Goal: Transaction & Acquisition: Purchase product/service

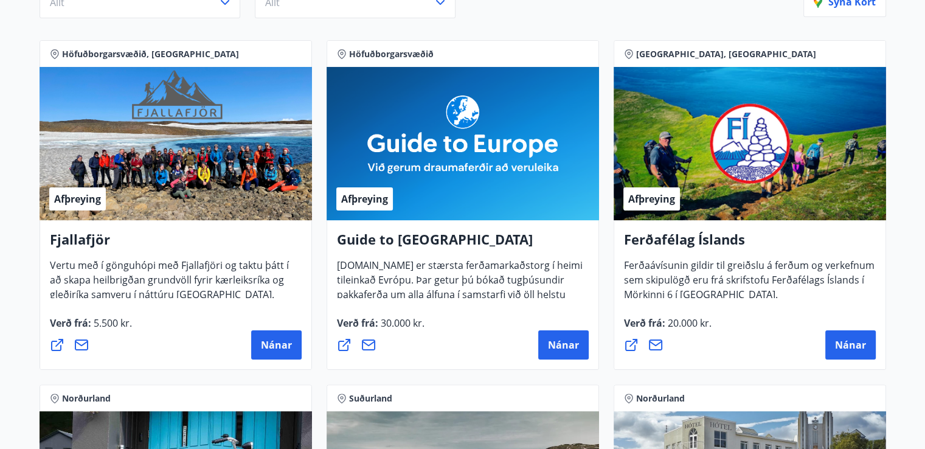
scroll to position [122, 0]
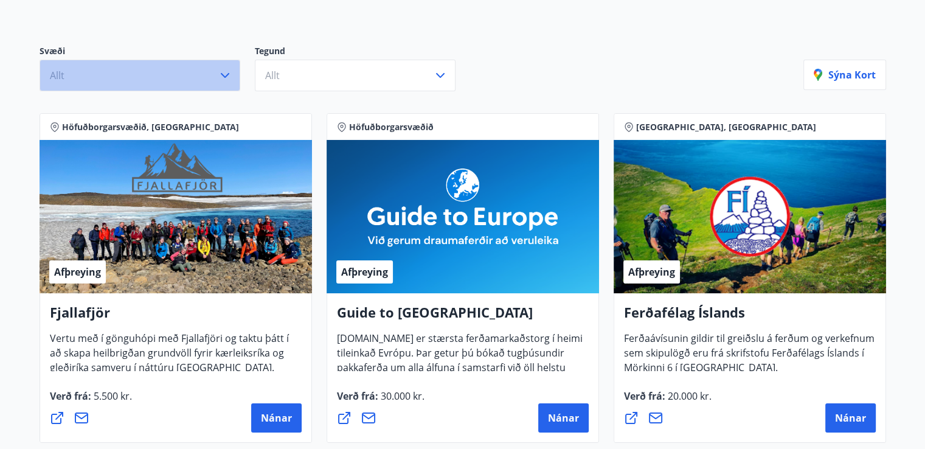
click at [222, 75] on icon "button" at bounding box center [225, 75] width 15 height 15
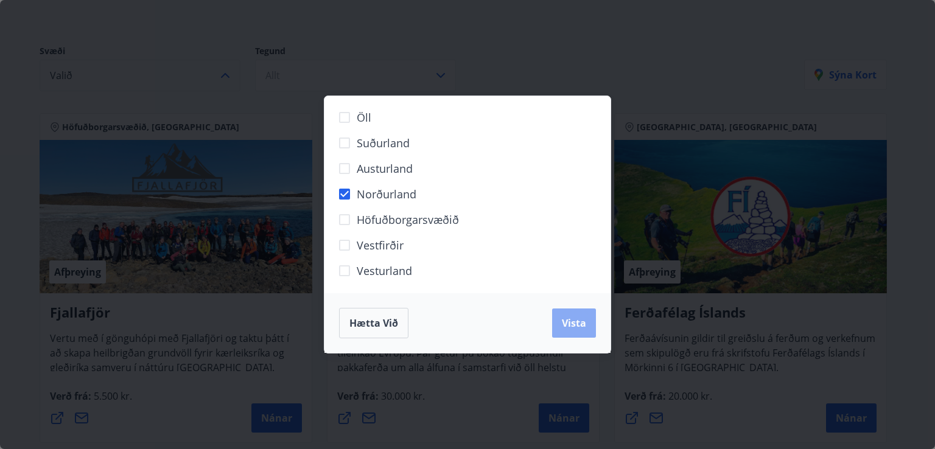
drag, startPoint x: 571, startPoint y: 324, endPoint x: 542, endPoint y: 263, distance: 67.2
click at [571, 324] on span "Vista" at bounding box center [574, 322] width 24 height 13
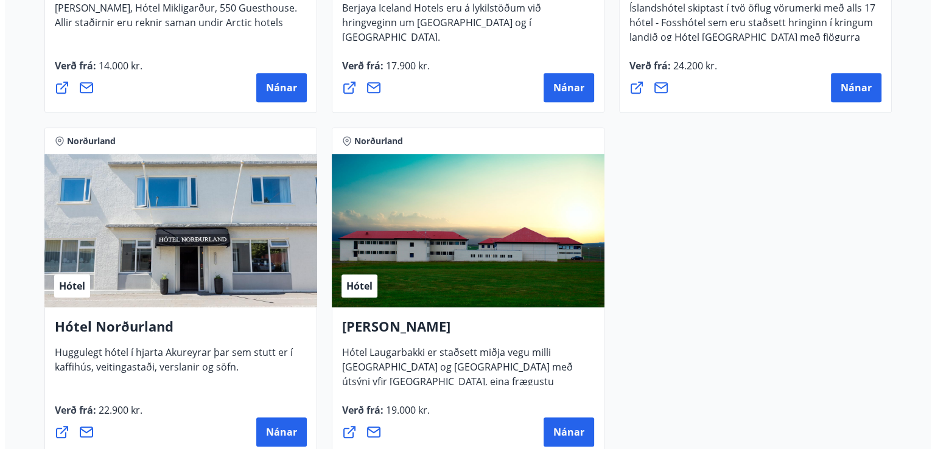
scroll to position [852, 0]
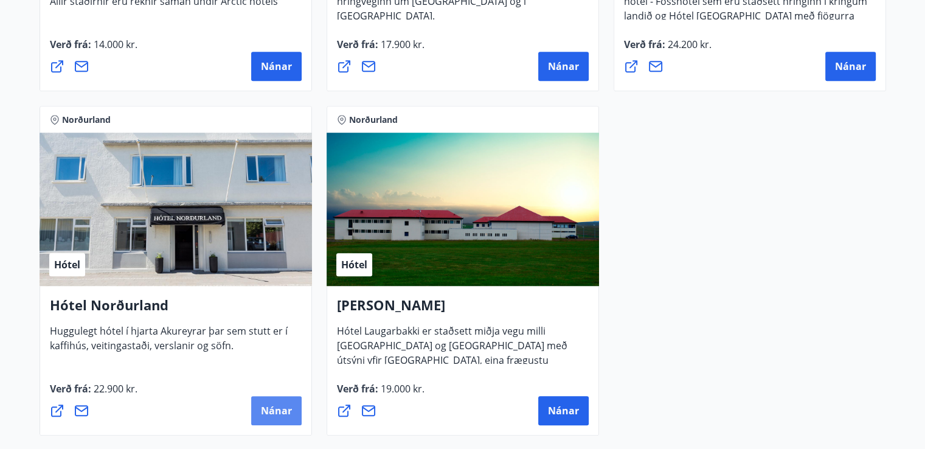
click at [279, 406] on span "Nánar" at bounding box center [276, 410] width 31 height 13
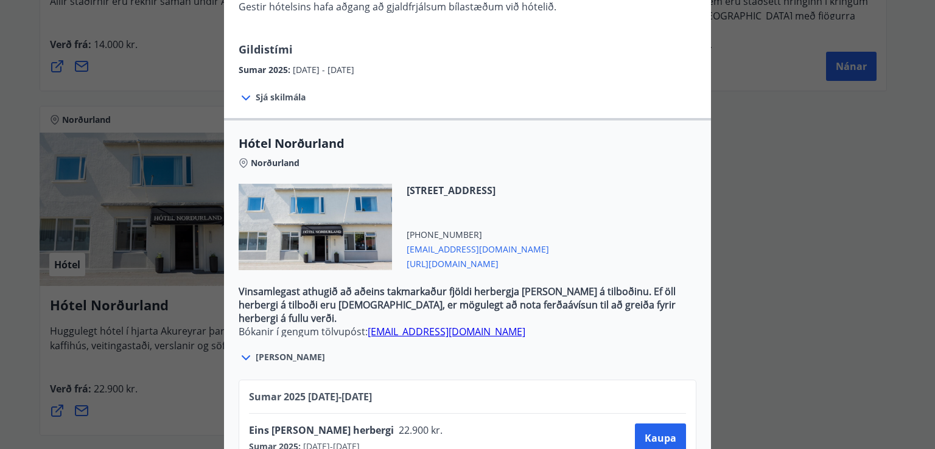
scroll to position [375, 0]
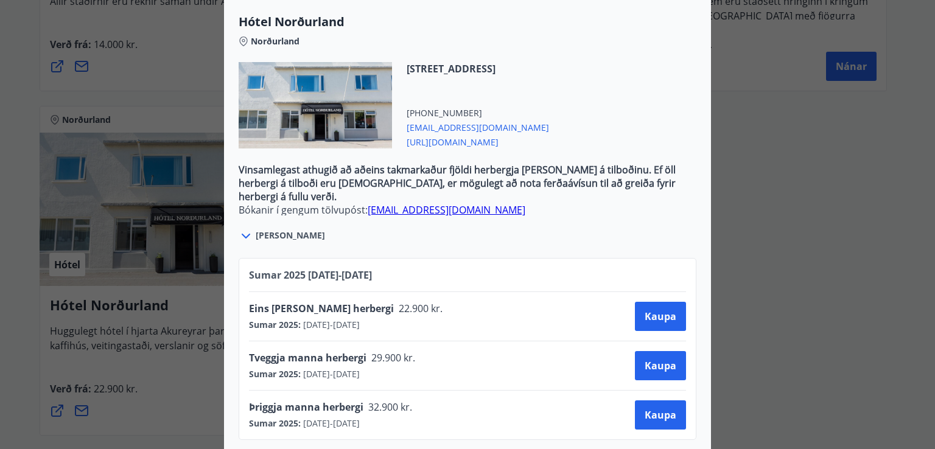
click at [829, 170] on div "Hótel Norðurland Bókanir í gengum tölvupóst: [EMAIL_ADDRESS][DOMAIN_NAME] Taka …" at bounding box center [467, 224] width 935 height 449
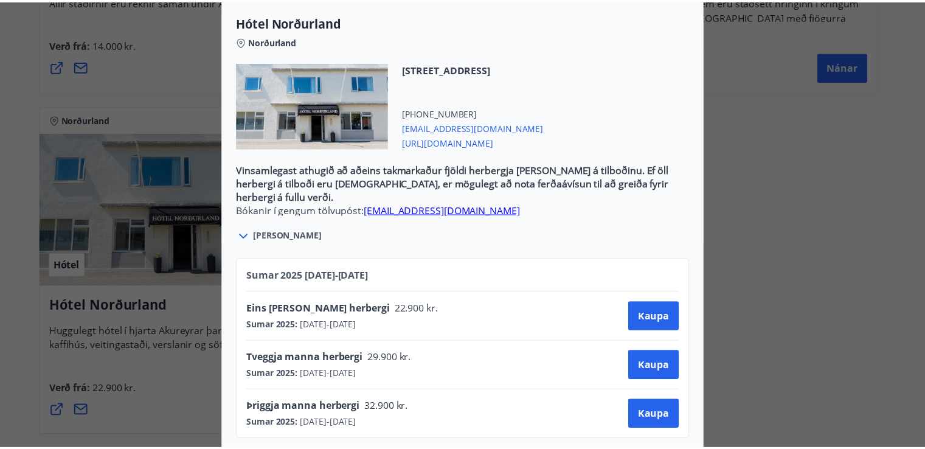
scroll to position [0, 0]
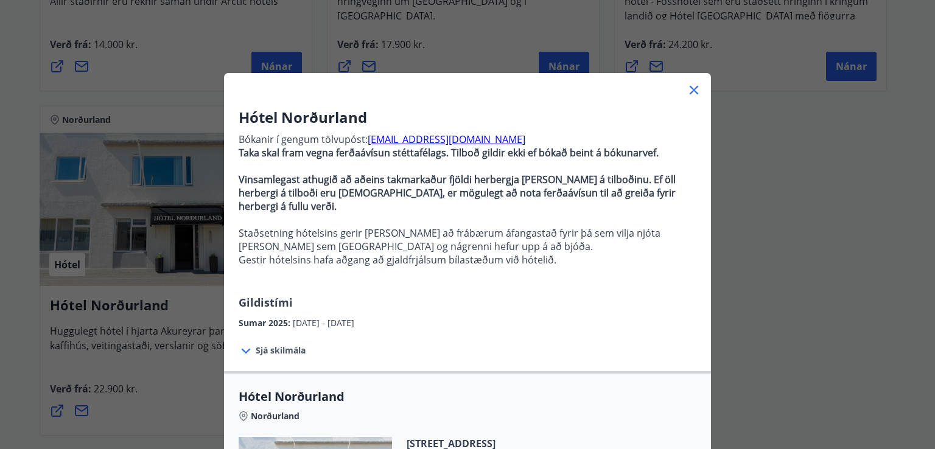
click at [689, 88] on icon at bounding box center [693, 90] width 15 height 15
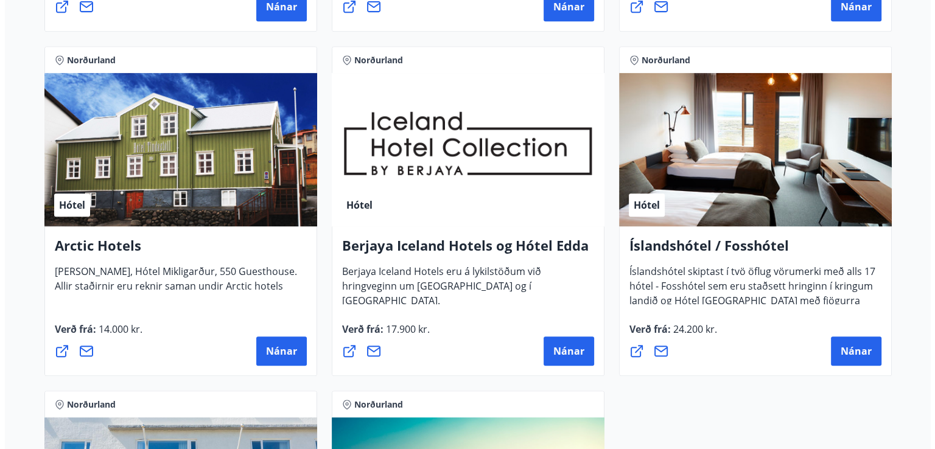
scroll to position [631, 0]
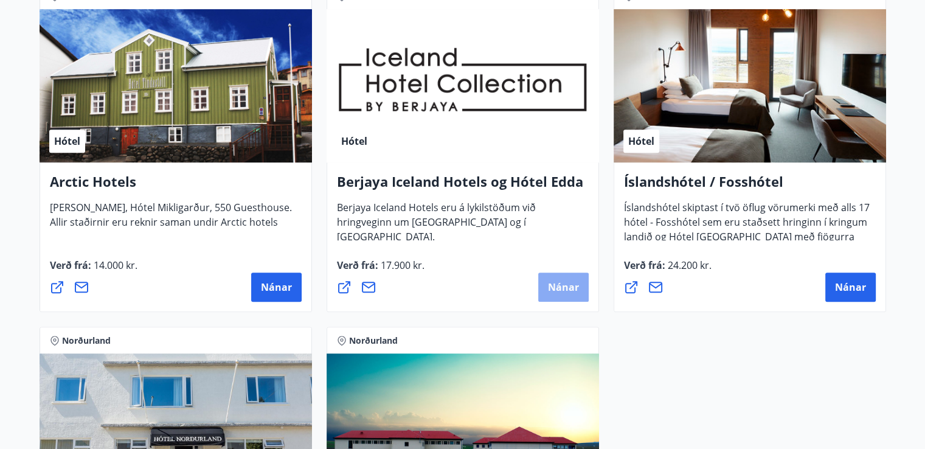
click at [563, 282] on span "Nánar" at bounding box center [563, 286] width 31 height 13
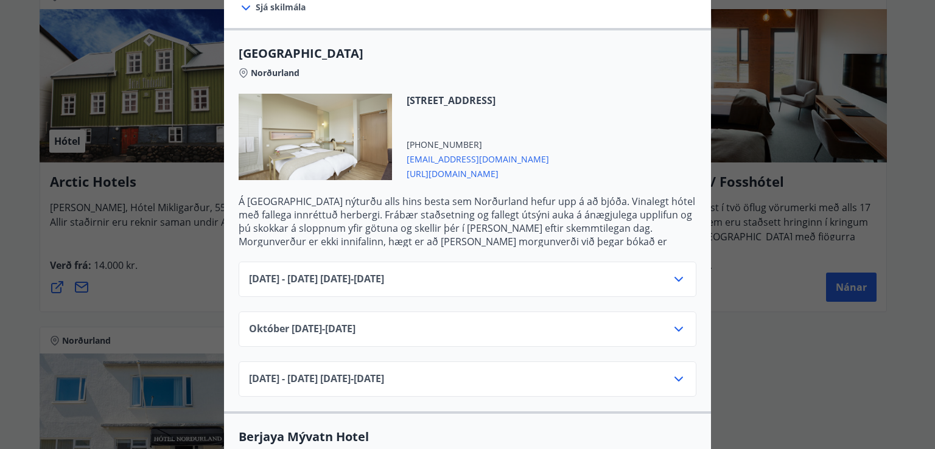
scroll to position [304, 0]
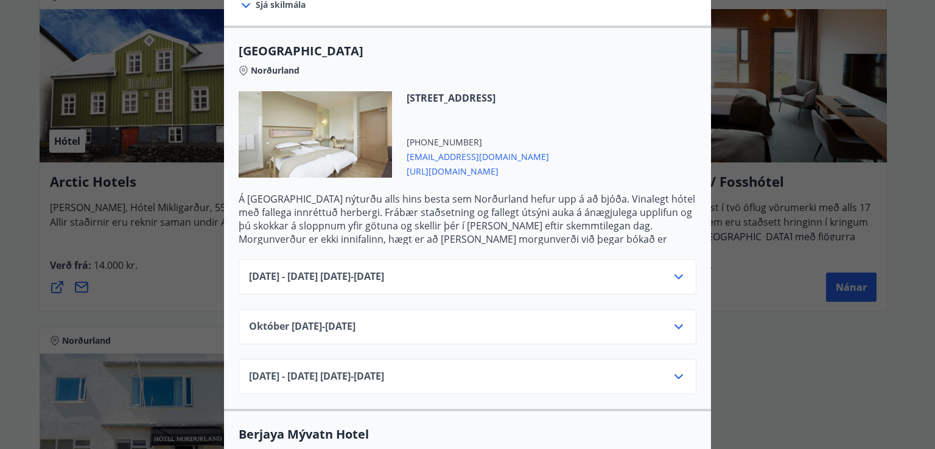
click at [671, 270] on icon at bounding box center [678, 277] width 15 height 15
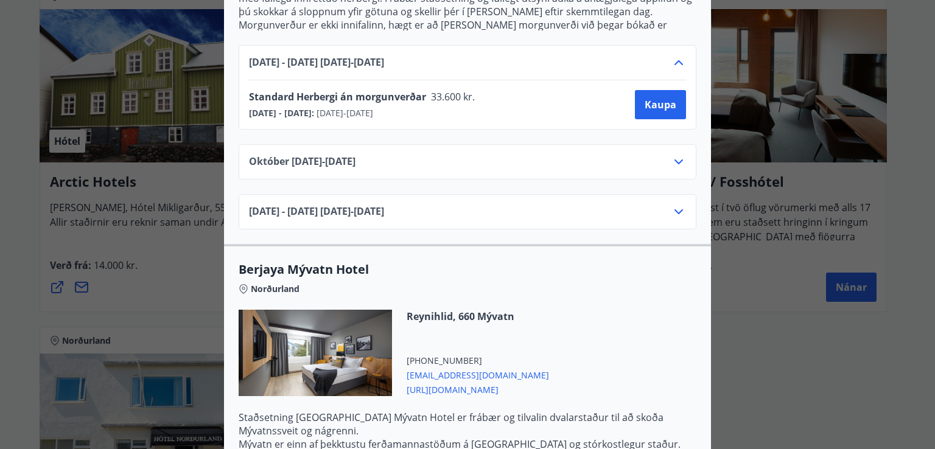
scroll to position [397, 0]
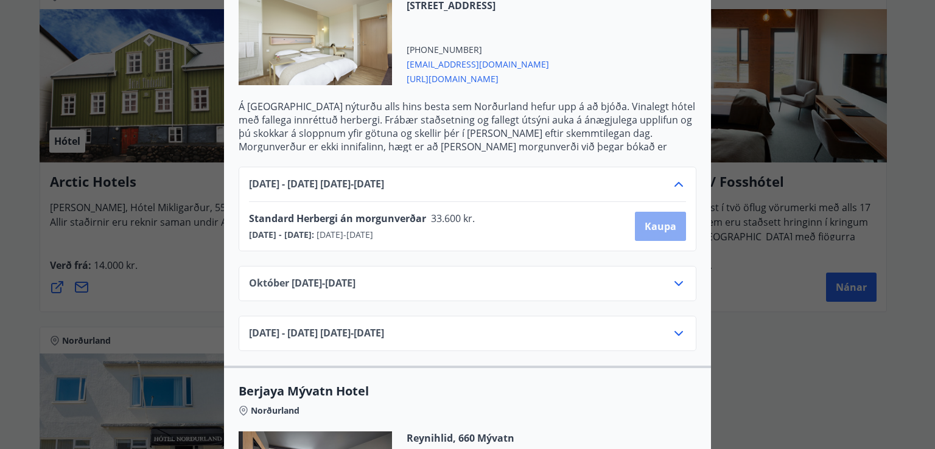
click at [661, 220] on span "Kaupa" at bounding box center [660, 226] width 32 height 13
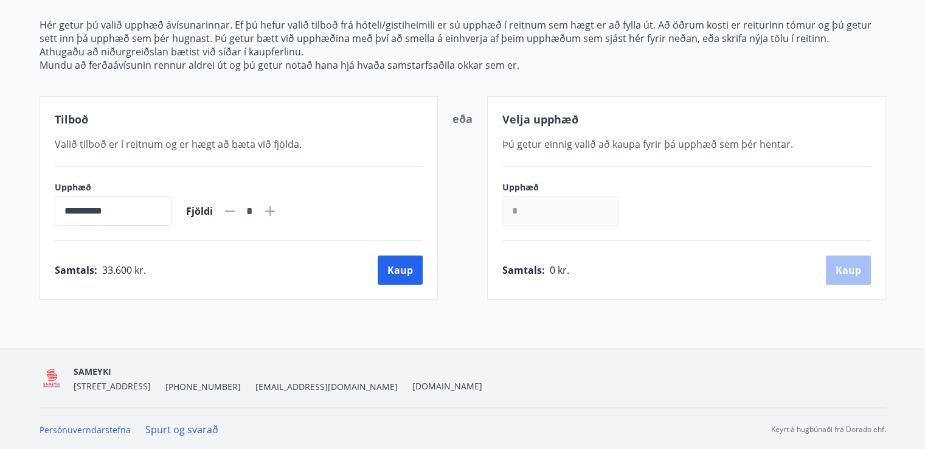
scroll to position [151, 0]
click at [277, 206] on icon at bounding box center [270, 210] width 15 height 15
click at [237, 207] on icon at bounding box center [230, 210] width 15 height 15
type input "*"
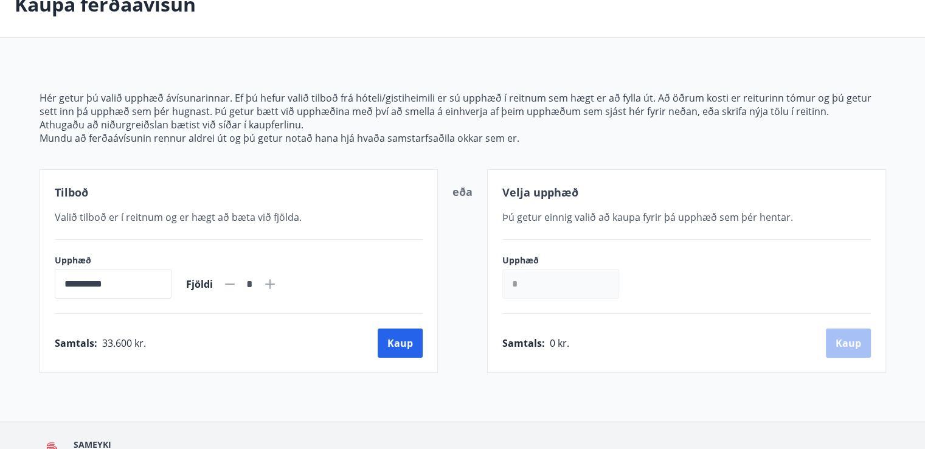
scroll to position [0, 0]
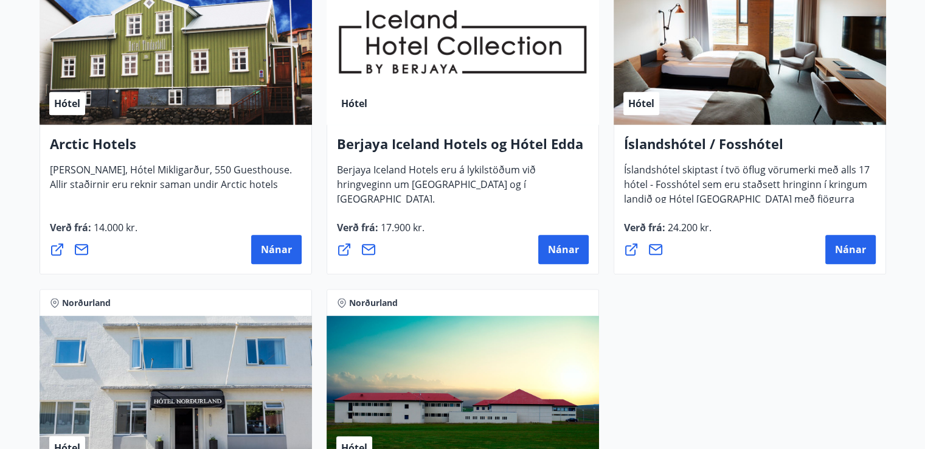
scroll to position [669, 0]
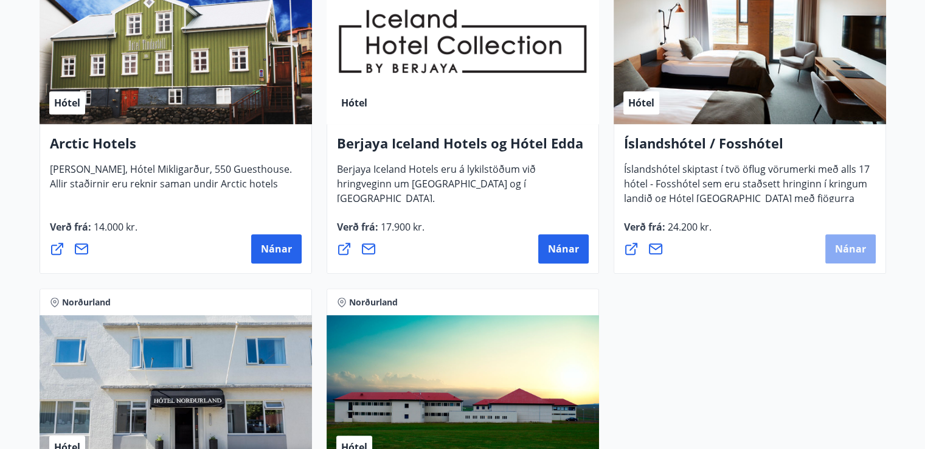
click at [848, 243] on span "Nánar" at bounding box center [850, 248] width 31 height 13
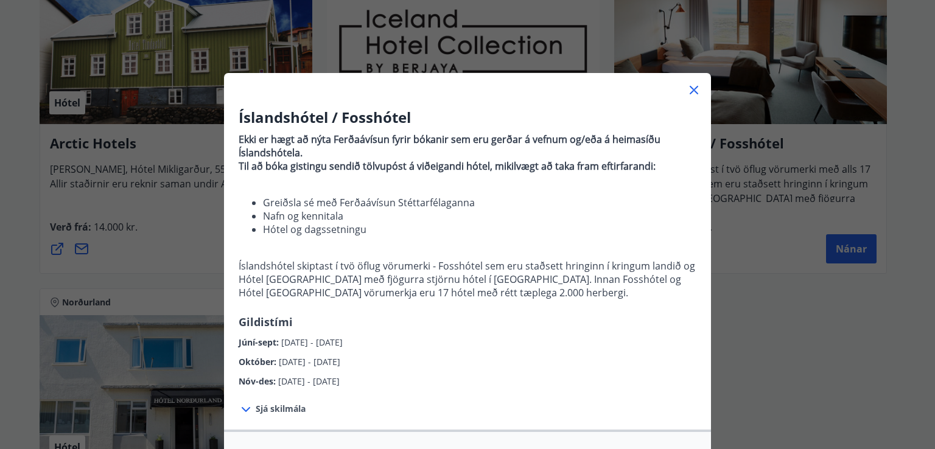
click at [686, 83] on icon at bounding box center [693, 90] width 15 height 15
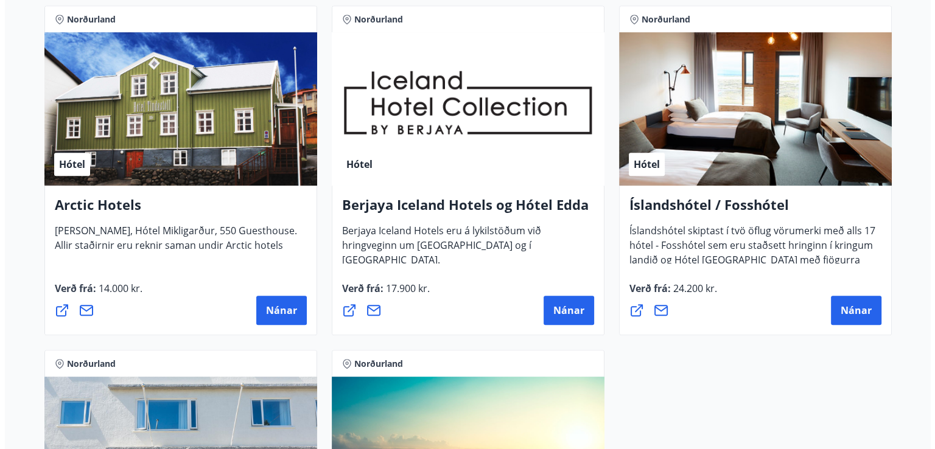
scroll to position [548, 0]
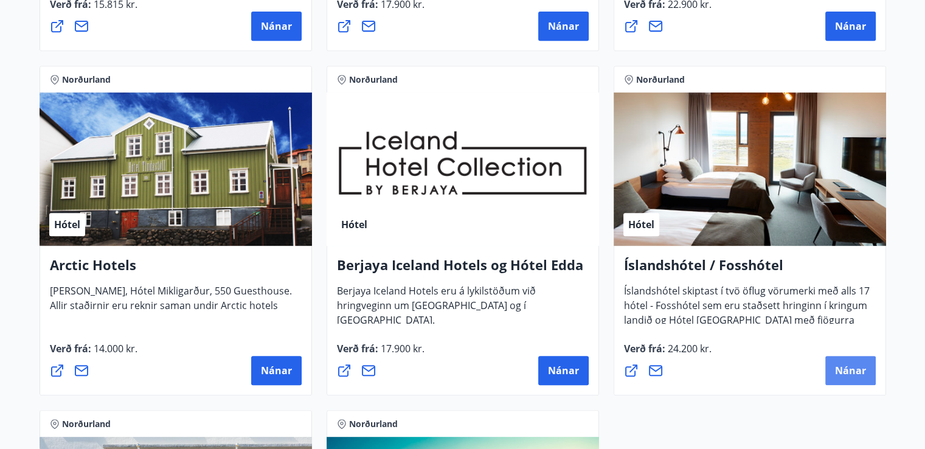
click at [844, 361] on button "Nánar" at bounding box center [851, 370] width 50 height 29
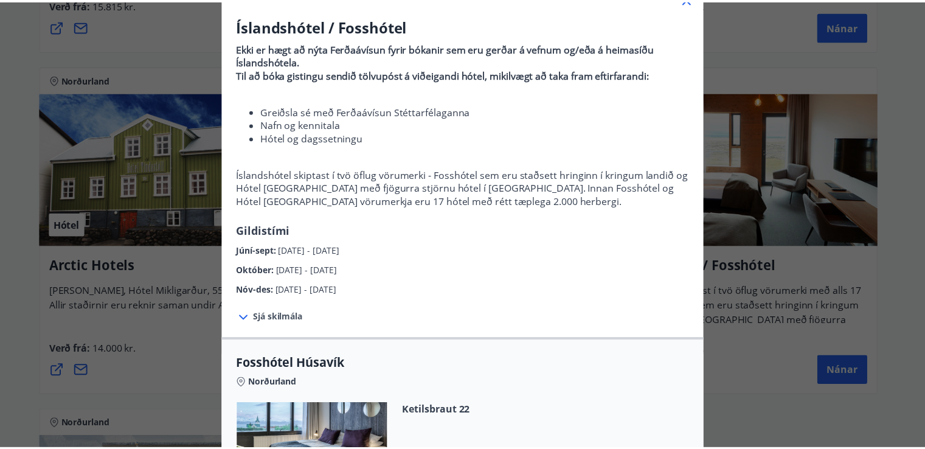
scroll to position [0, 0]
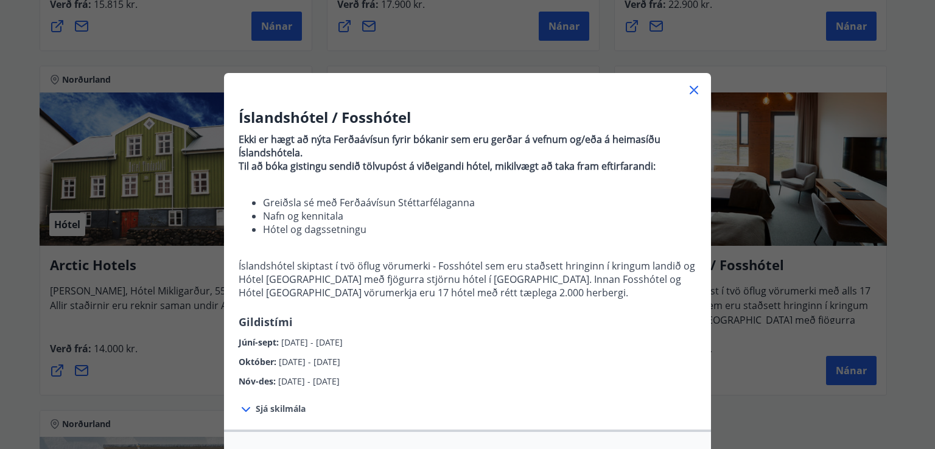
click at [689, 88] on icon at bounding box center [693, 90] width 9 height 9
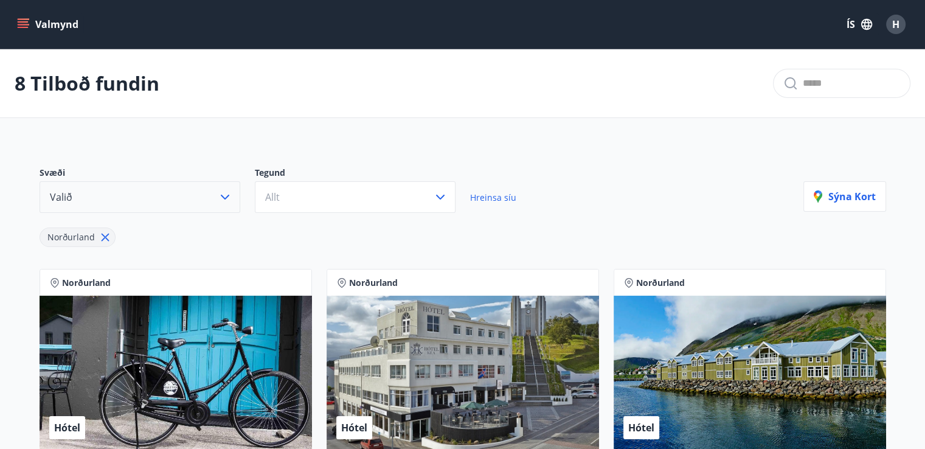
click at [224, 196] on icon "button" at bounding box center [225, 197] width 15 height 15
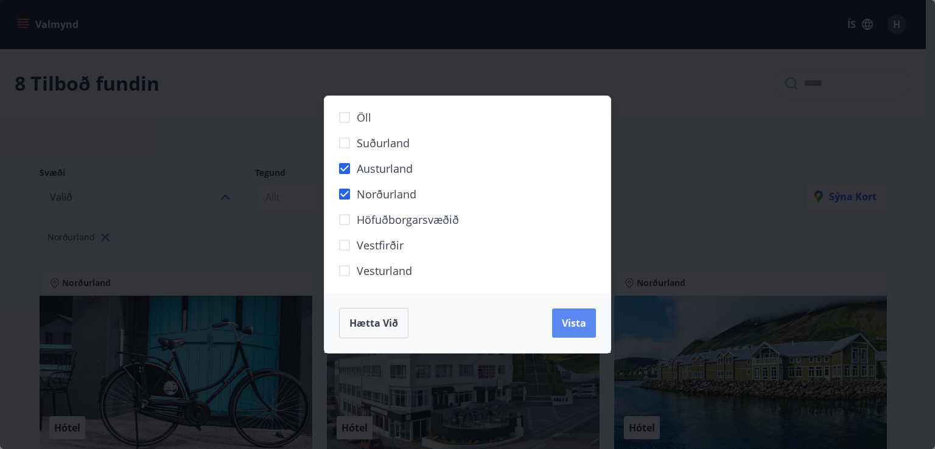
click at [574, 326] on span "Vista" at bounding box center [574, 322] width 24 height 13
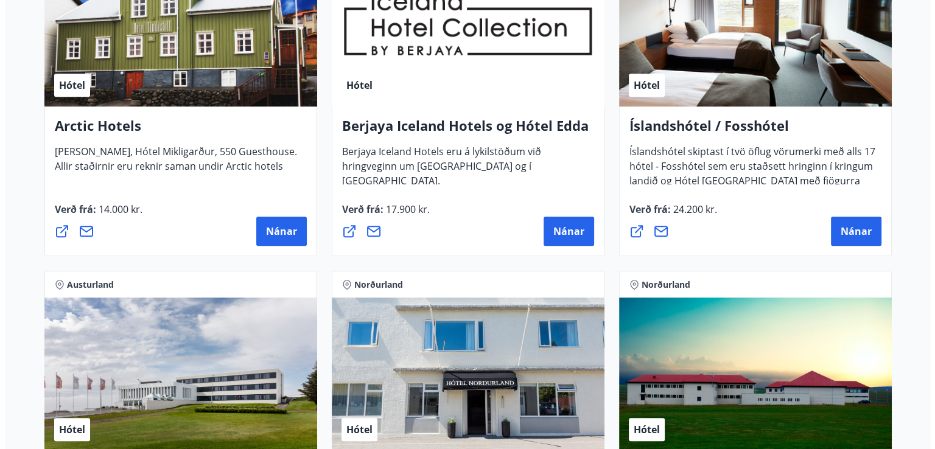
scroll to position [692, 0]
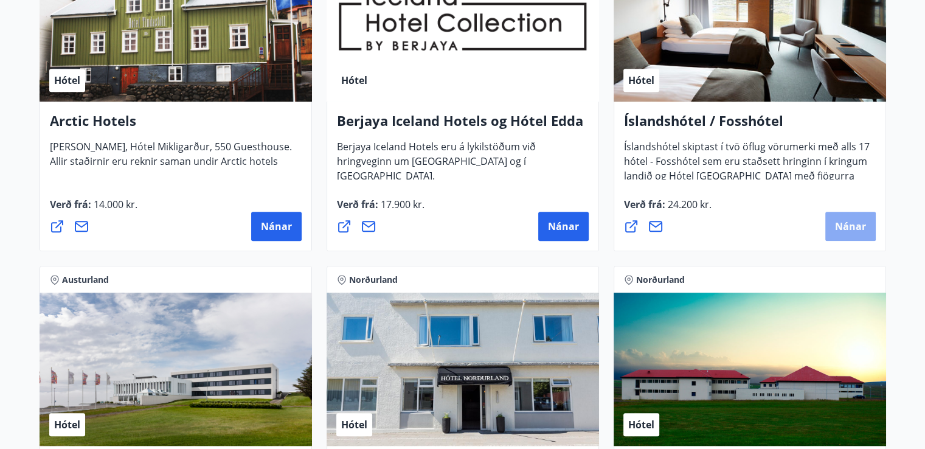
click at [859, 225] on span "Nánar" at bounding box center [850, 226] width 31 height 13
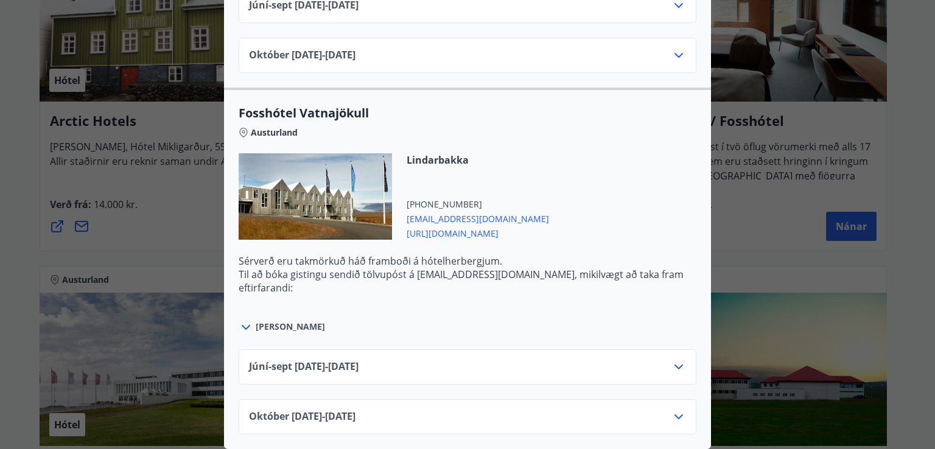
scroll to position [1482, 0]
click at [240, 320] on icon at bounding box center [246, 327] width 15 height 15
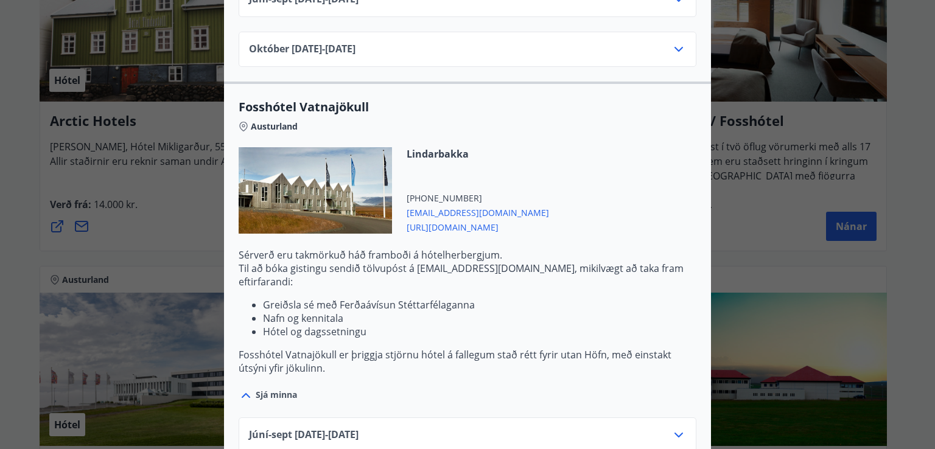
click at [241, 388] on icon at bounding box center [246, 395] width 15 height 15
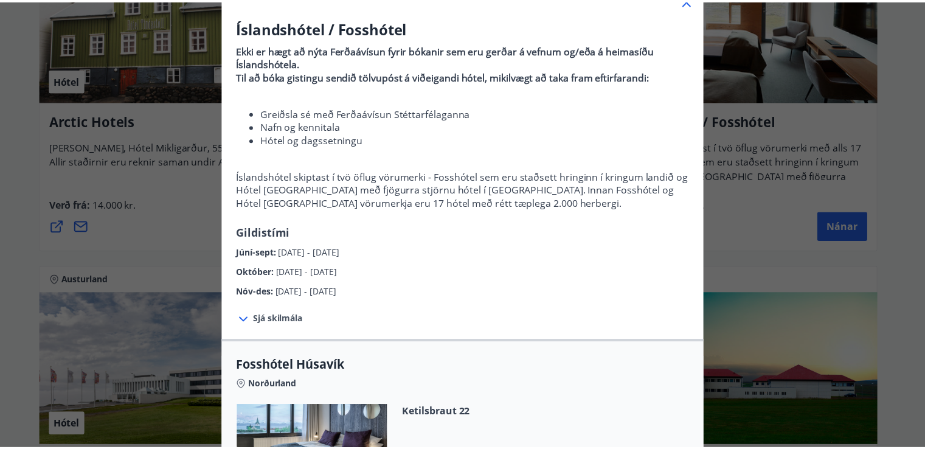
scroll to position [0, 0]
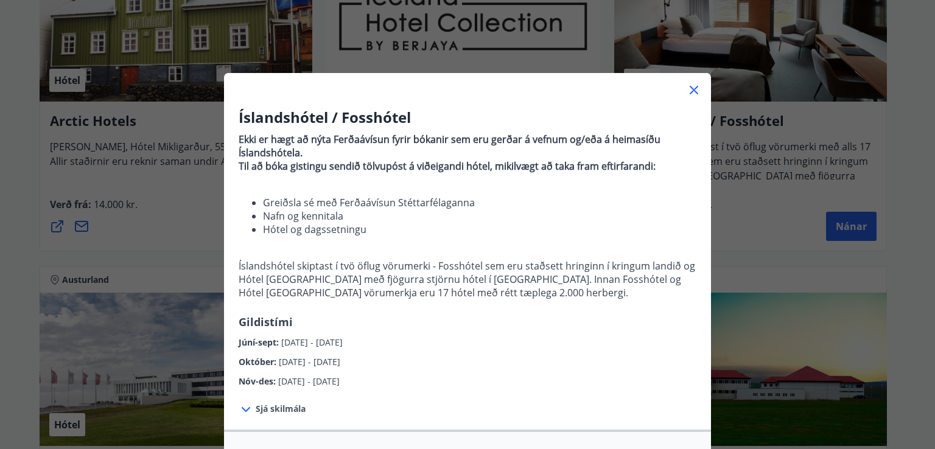
click at [688, 86] on icon at bounding box center [693, 90] width 15 height 15
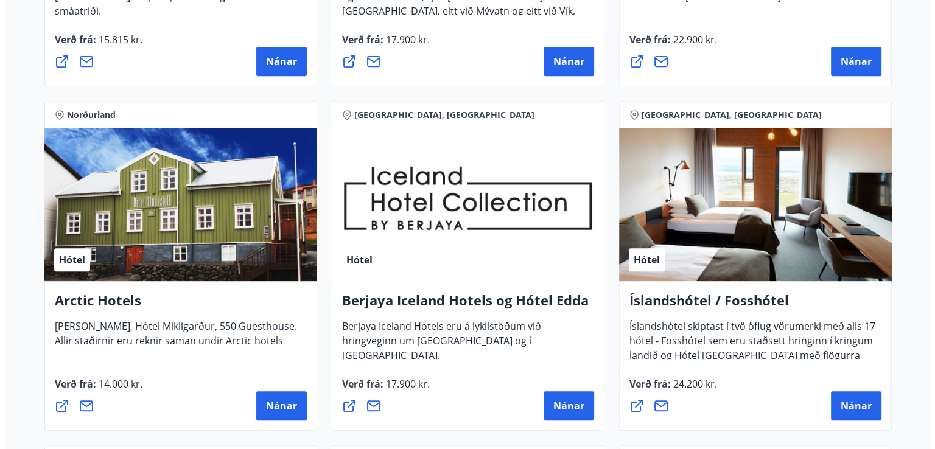
scroll to position [570, 0]
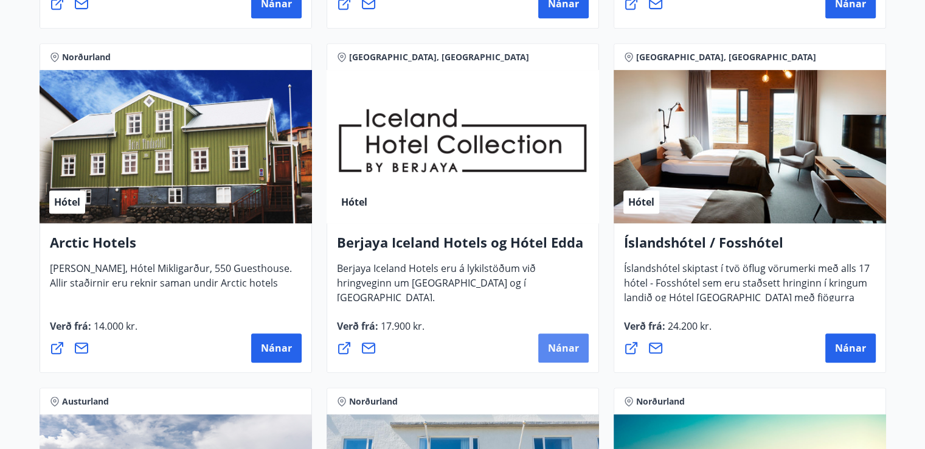
click at [567, 349] on span "Nánar" at bounding box center [563, 347] width 31 height 13
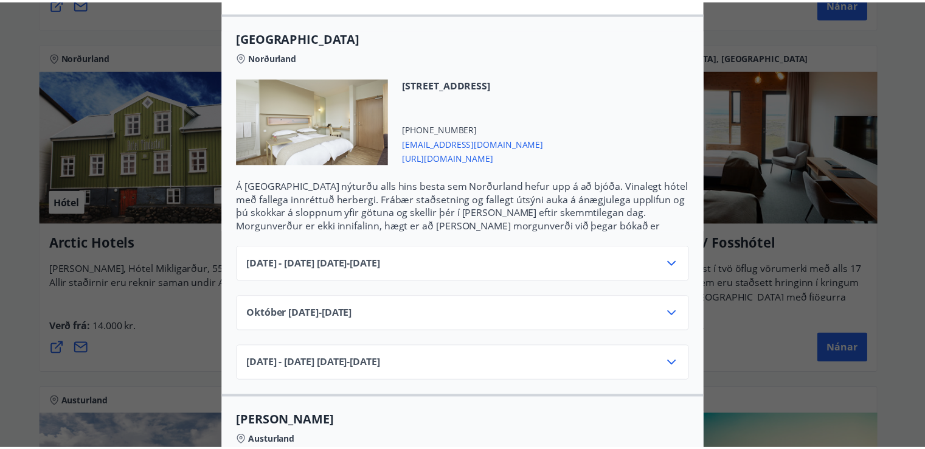
scroll to position [243, 0]
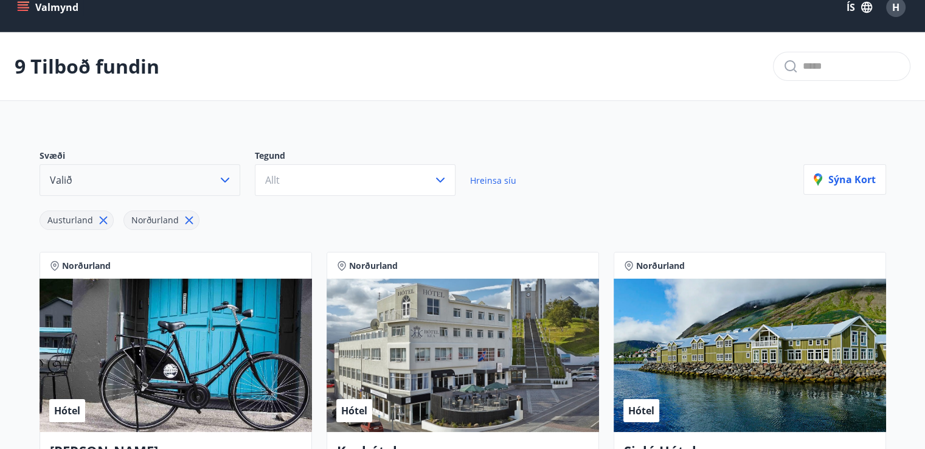
scroll to position [0, 0]
